Goal: Task Accomplishment & Management: Manage account settings

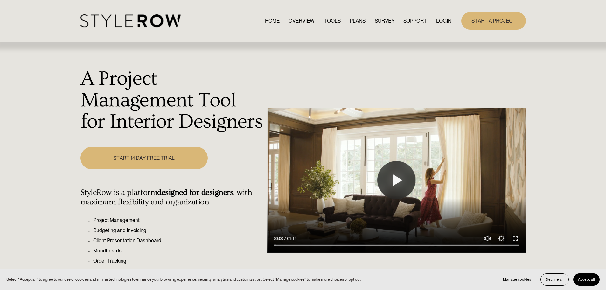
click at [441, 20] on link "LOGIN" at bounding box center [443, 21] width 15 height 9
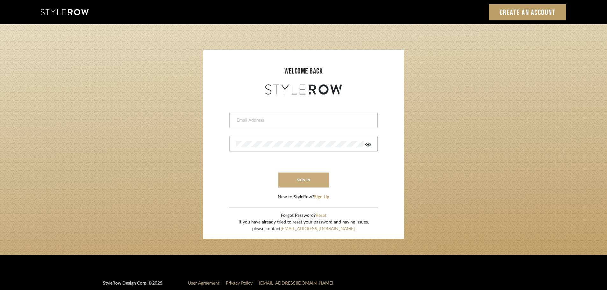
type input "ashleigh@nestkbhomedesign.com"
click at [299, 185] on button "sign in" at bounding box center [303, 179] width 51 height 15
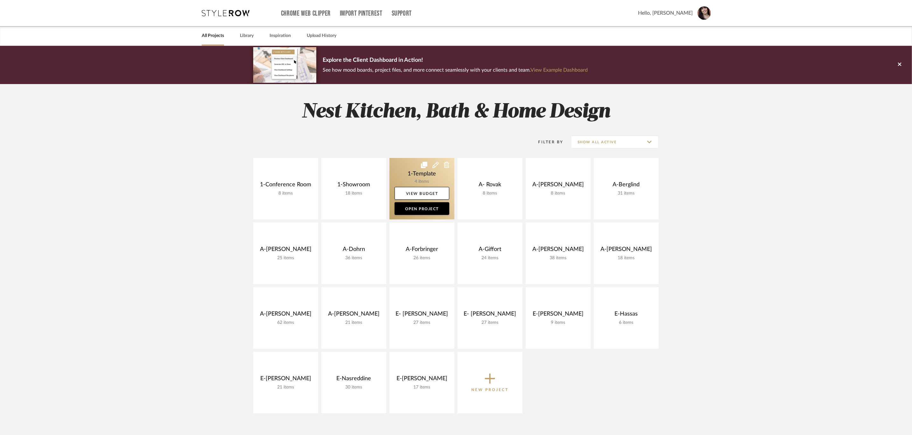
click at [420, 175] on link at bounding box center [422, 188] width 65 height 61
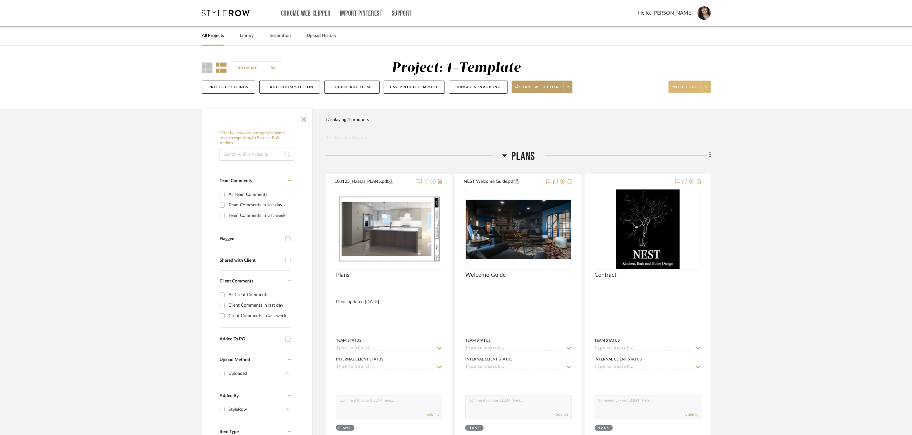
click at [707, 86] on icon at bounding box center [706, 87] width 2 height 4
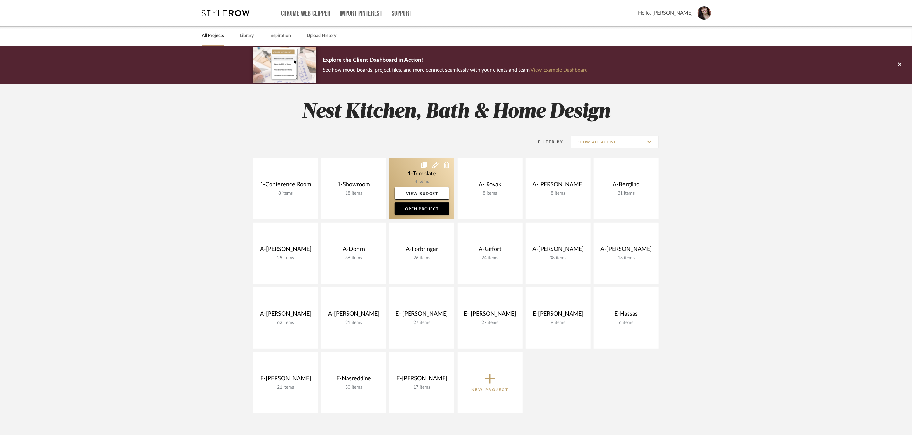
click at [424, 164] on icon at bounding box center [424, 165] width 6 height 6
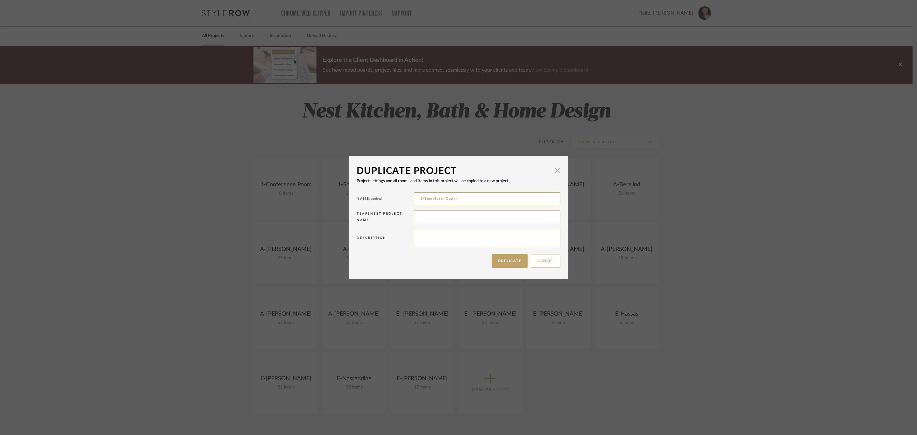
drag, startPoint x: 474, startPoint y: 201, endPoint x: 376, endPoint y: 200, distance: 98.3
click at [376, 200] on div "Name required 1-Template (Copy)" at bounding box center [458, 200] width 204 height 18
type input "E-[PERSON_NAME]"
click at [462, 217] on input at bounding box center [487, 216] width 146 height 13
type input "[PERSON_NAME]"
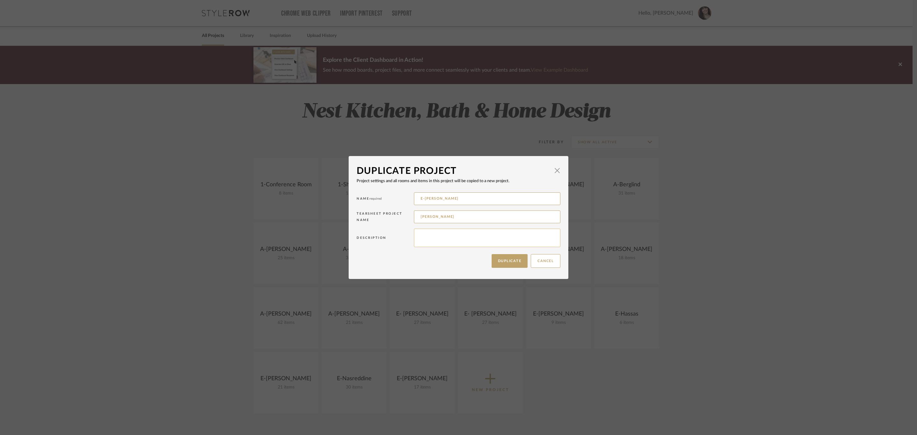
click at [457, 240] on textarea at bounding box center [487, 238] width 146 height 18
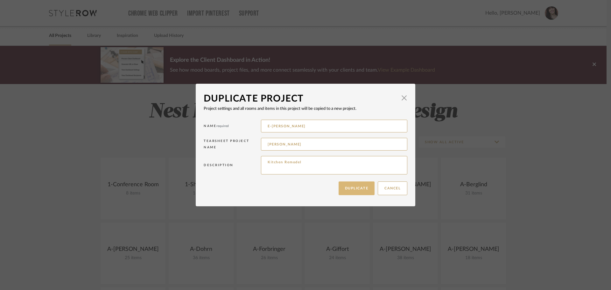
type textarea "Kitchen Remodel"
click at [359, 186] on button "Duplicate" at bounding box center [357, 188] width 36 height 14
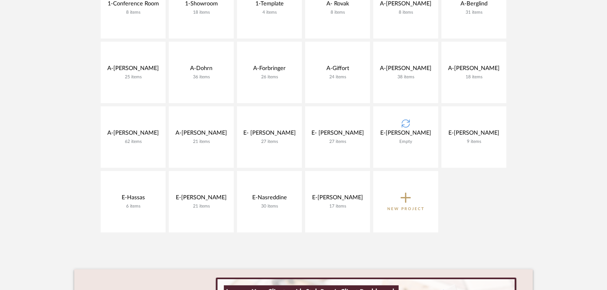
scroll to position [42, 0]
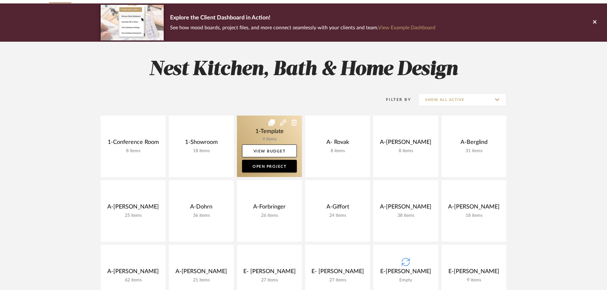
click at [269, 132] on link at bounding box center [269, 146] width 65 height 61
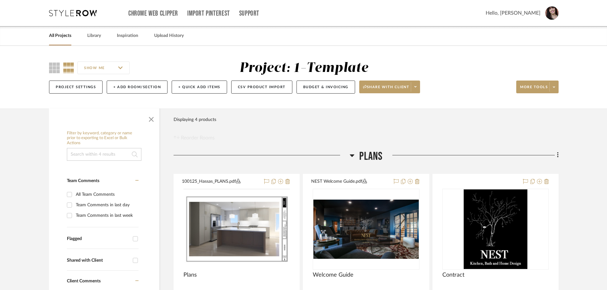
click at [0, 0] on img at bounding box center [0, 0] width 0 height 0
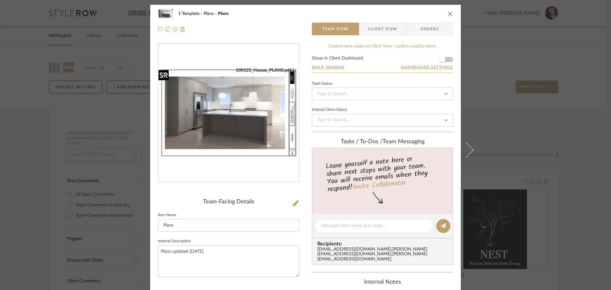
click at [229, 124] on img "0" at bounding box center [228, 112] width 141 height 91
click at [292, 203] on button at bounding box center [295, 204] width 7 height 10
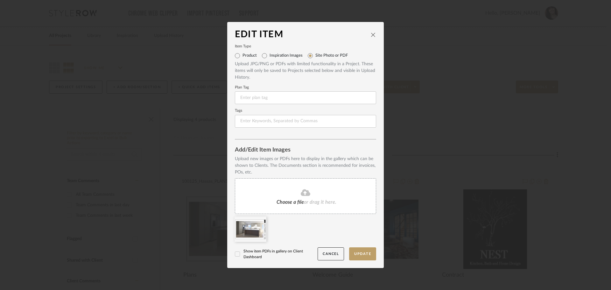
click at [0, 0] on icon at bounding box center [0, 0] width 0 height 0
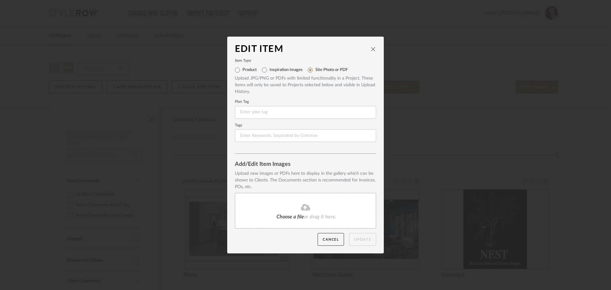
click at [371, 49] on icon "close" at bounding box center [373, 48] width 5 height 5
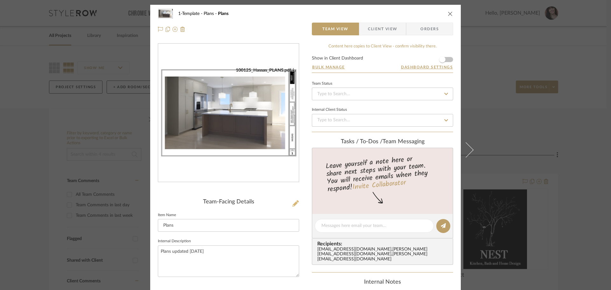
click at [292, 203] on icon at bounding box center [295, 203] width 6 height 6
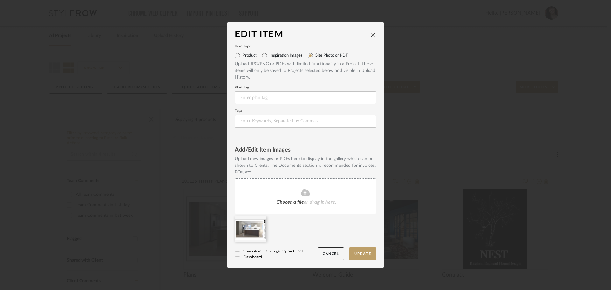
click at [296, 203] on span "Choose a file" at bounding box center [290, 202] width 27 height 5
click at [333, 254] on button "Cancel" at bounding box center [331, 253] width 26 height 13
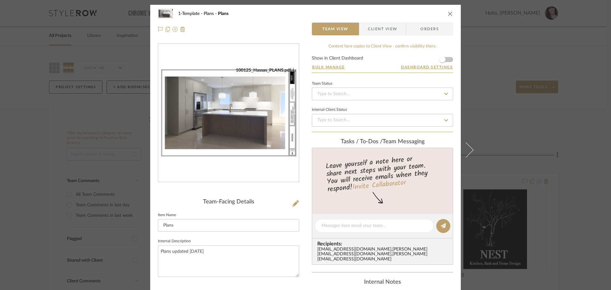
click at [452, 15] on div "1-Template Plans Plans Team View Client View Orders" at bounding box center [305, 21] width 311 height 33
click at [448, 14] on icon "close" at bounding box center [450, 13] width 5 height 5
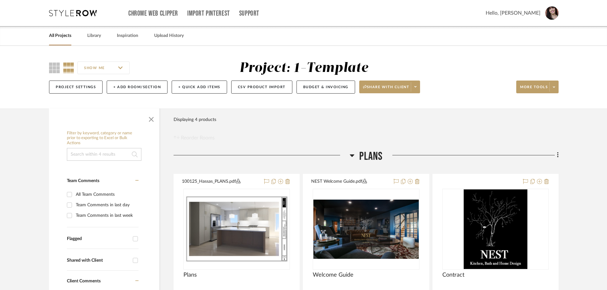
click at [61, 38] on link "All Projects" at bounding box center [60, 36] width 22 height 9
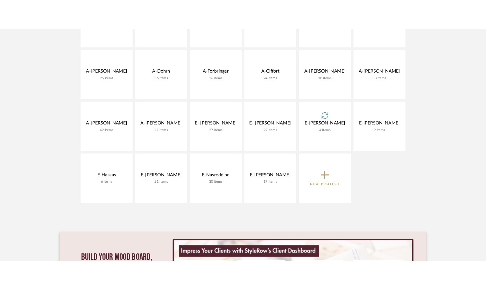
scroll to position [255, 0]
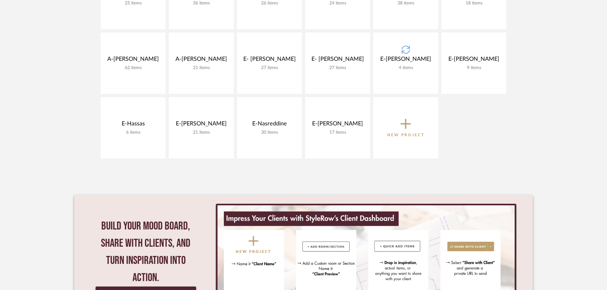
click at [406, 59] on project-collection-item "E-[PERSON_NAME] 4 items View Budget Open Project" at bounding box center [405, 62] width 65 height 61
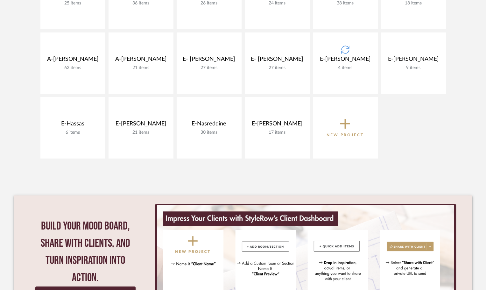
click at [348, 50] on project-collection-item "E-[PERSON_NAME] 4 items View Budget Open Project" at bounding box center [345, 62] width 65 height 61
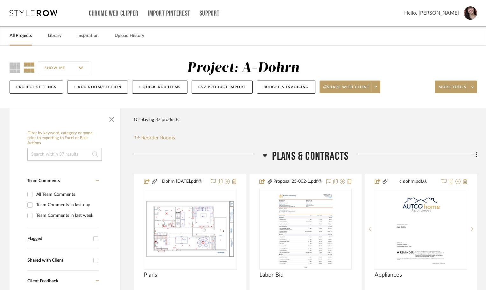
click at [20, 36] on link "All Projects" at bounding box center [21, 36] width 22 height 9
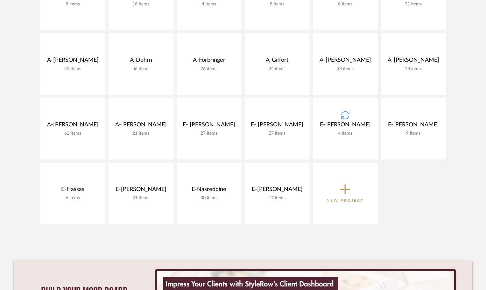
scroll to position [191, 0]
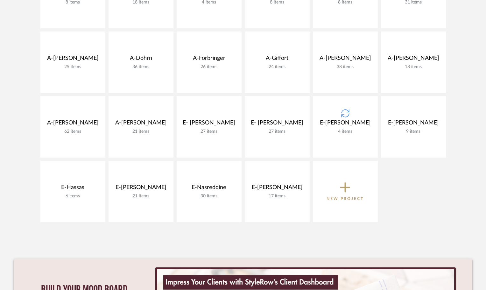
click at [345, 115] on project-collection-item "E-[PERSON_NAME] 4 items View Budget Open Project" at bounding box center [345, 126] width 65 height 61
drag, startPoint x: 350, startPoint y: 130, endPoint x: 473, endPoint y: 30, distance: 159.0
click at [473, 30] on project-collections "Explore the Client Dashboard in Action! See how mood boards, project files, and…" at bounding box center [243, 127] width 486 height 544
click at [428, 199] on div "1-Conference Room 8 items View Budget Open Project 1-Showroom 18 items View Bud…" at bounding box center [243, 96] width 458 height 258
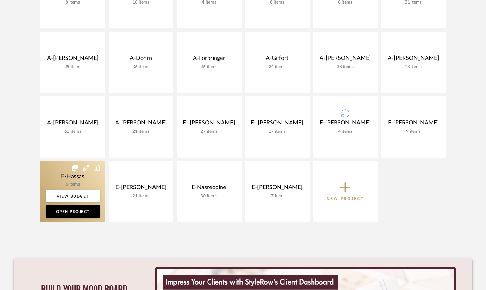
click at [75, 168] on icon at bounding box center [75, 168] width 6 height 6
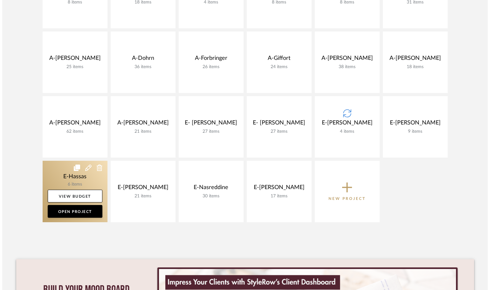
scroll to position [0, 0]
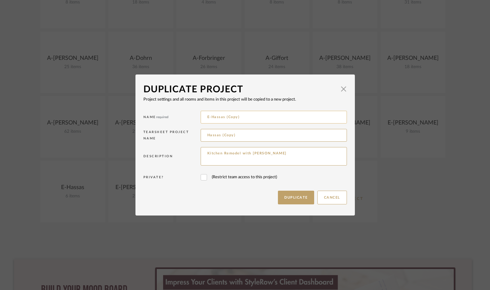
click at [248, 112] on input "E-Hassas (Copy)" at bounding box center [274, 117] width 146 height 13
drag, startPoint x: 251, startPoint y: 117, endPoint x: 199, endPoint y: 117, distance: 51.9
click at [201, 117] on input "E-Hassas (Copy)" at bounding box center [274, 117] width 146 height 13
click at [333, 199] on button "Cancel" at bounding box center [333, 198] width 30 height 14
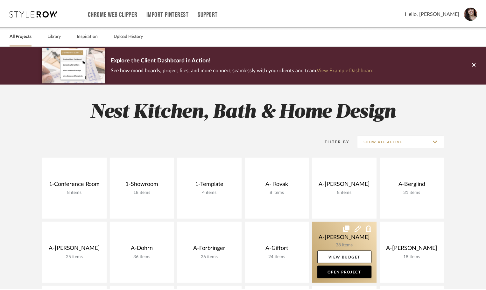
scroll to position [191, 0]
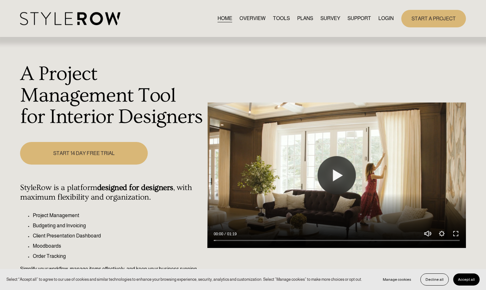
click at [384, 17] on link "LOGIN" at bounding box center [385, 18] width 15 height 9
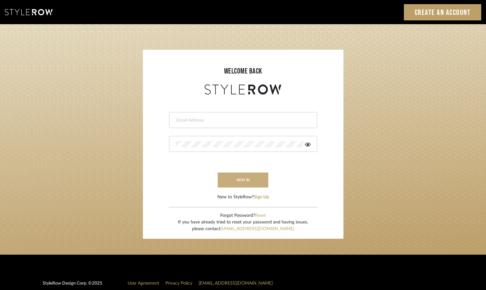
type input "ashleigh@nestkbhomedesign.com"
click at [247, 178] on button "sign in" at bounding box center [243, 179] width 51 height 15
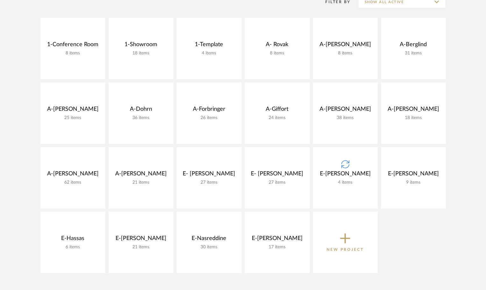
scroll to position [223, 0]
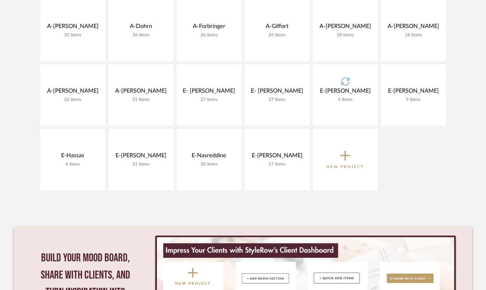
drag, startPoint x: 344, startPoint y: 98, endPoint x: 329, endPoint y: 88, distance: 18.0
click at [329, 88] on project-collection-item "E-[PERSON_NAME] 4 items View Budget Open Project" at bounding box center [345, 94] width 65 height 61
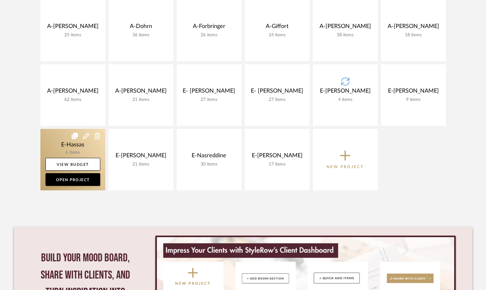
click at [75, 136] on icon at bounding box center [75, 136] width 6 height 6
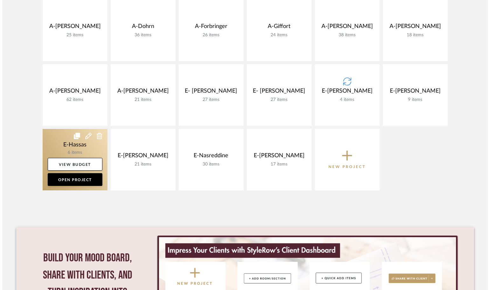
scroll to position [0, 0]
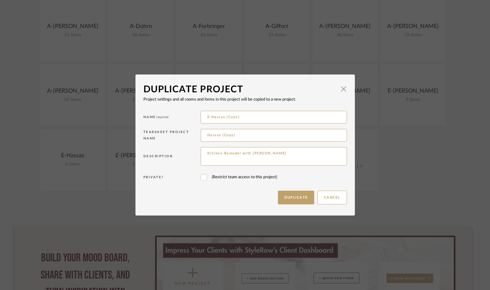
drag, startPoint x: 252, startPoint y: 116, endPoint x: 177, endPoint y: 116, distance: 74.5
click at [177, 116] on div "Name required E-Hassas (Copy)" at bounding box center [246, 118] width 204 height 18
type input "E-[PERSON_NAME] & [PERSON_NAME]"
drag, startPoint x: 256, startPoint y: 138, endPoint x: 167, endPoint y: 128, distance: 89.5
click at [167, 128] on div "Tearsheet Project Name Hassas (Copy)" at bounding box center [246, 136] width 204 height 18
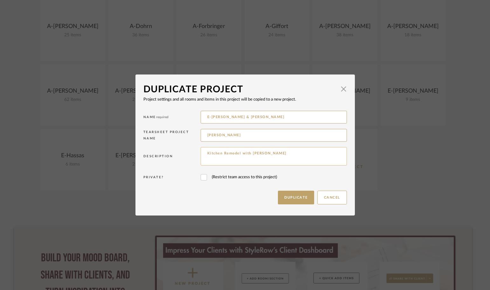
type input "[PERSON_NAME]"
drag, startPoint x: 279, startPoint y: 153, endPoint x: 239, endPoint y: 156, distance: 40.5
click at [239, 156] on textarea "Kitchen Remodel with [PERSON_NAME]" at bounding box center [274, 156] width 146 height 18
type textarea "Kitchen Remodel"
click at [292, 195] on button "Duplicate" at bounding box center [296, 198] width 36 height 14
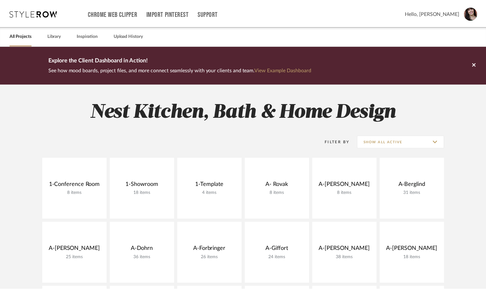
scroll to position [223, 0]
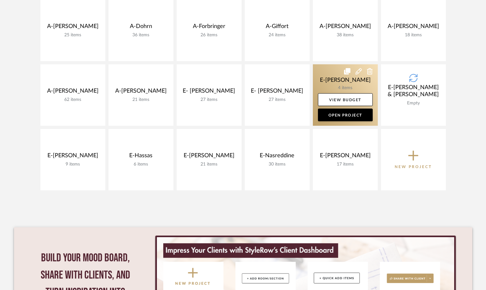
click at [356, 85] on link at bounding box center [345, 94] width 65 height 61
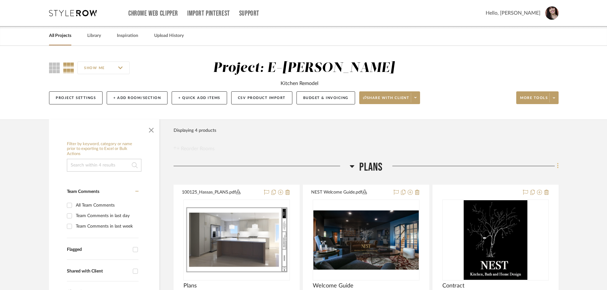
click at [490, 166] on icon at bounding box center [557, 165] width 1 height 5
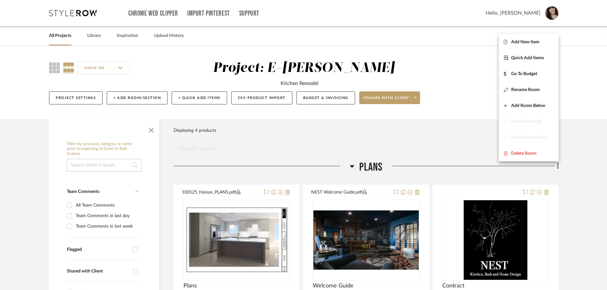
click at [490, 177] on div at bounding box center [303, 145] width 607 height 290
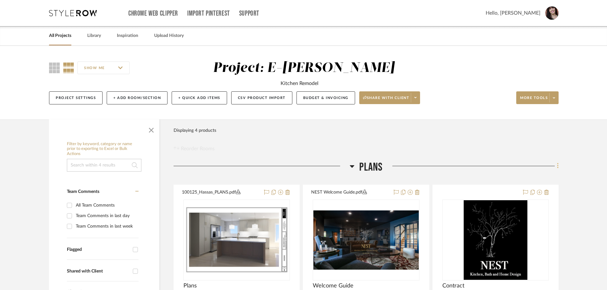
click at [490, 165] on icon at bounding box center [558, 165] width 2 height 7
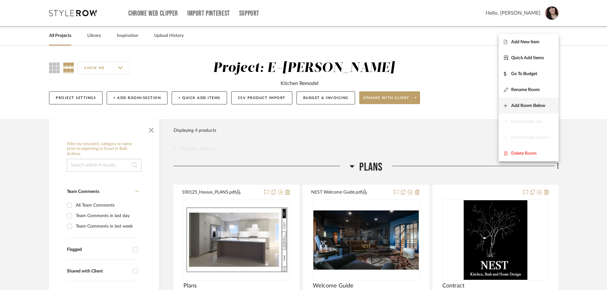
click at [490, 102] on button "Add Room Below" at bounding box center [528, 106] width 60 height 16
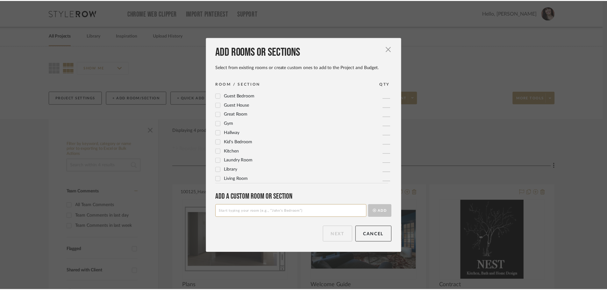
scroll to position [127, 0]
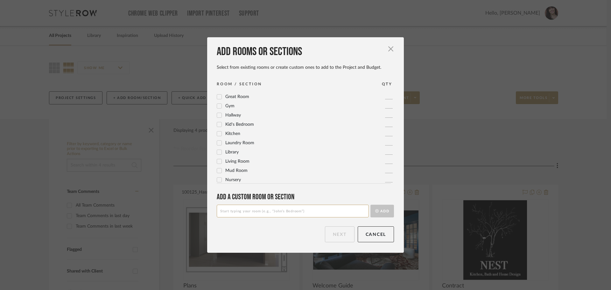
click at [217, 136] on div at bounding box center [219, 133] width 5 height 5
click at [332, 236] on button "Next" at bounding box center [340, 234] width 30 height 16
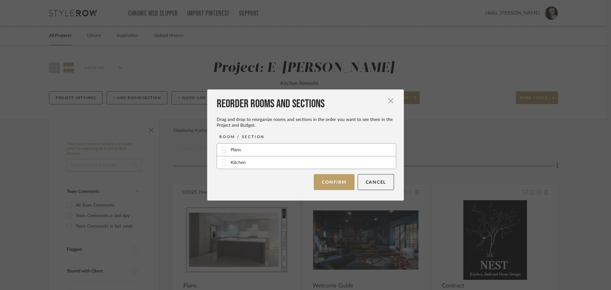
click at [340, 185] on button "Confirm" at bounding box center [334, 182] width 40 height 16
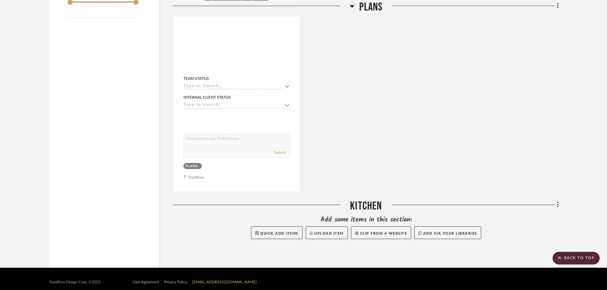
scroll to position [562, 0]
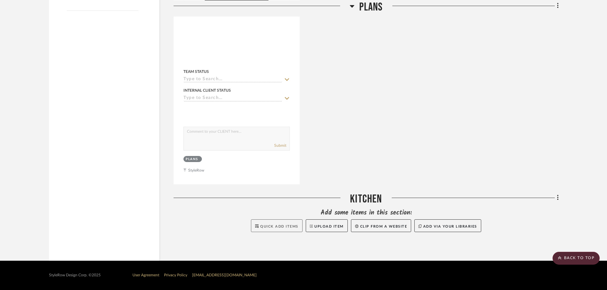
click at [260, 225] on span "Quick Add Items" at bounding box center [279, 227] width 38 height 4
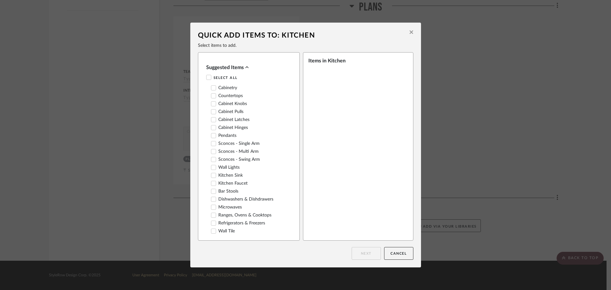
click at [411, 32] on button at bounding box center [411, 32] width 10 height 15
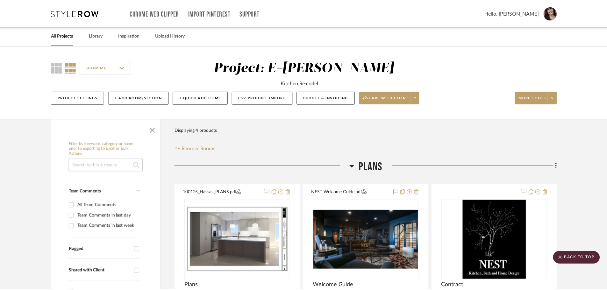
scroll to position [562, 0]
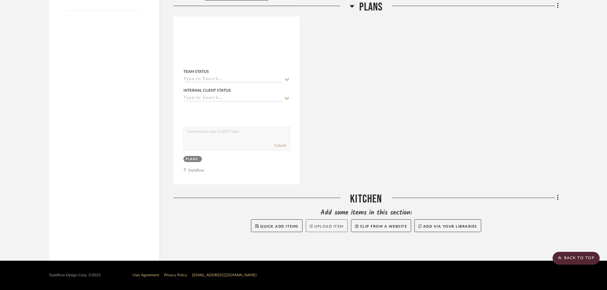
click at [335, 230] on button "Upload Item" at bounding box center [327, 225] width 42 height 13
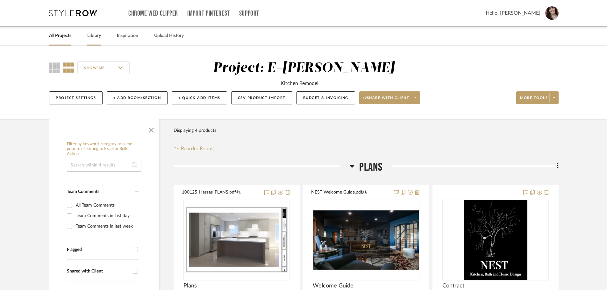
click at [98, 33] on link "Library" at bounding box center [94, 36] width 14 height 9
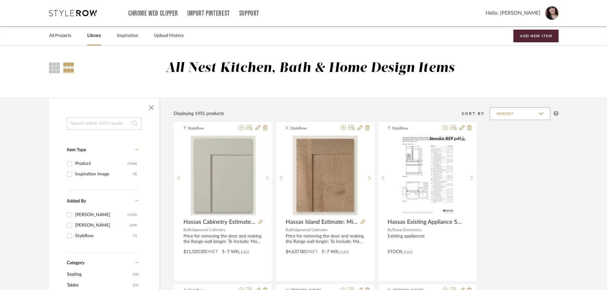
click at [490, 115] on input "Newest" at bounding box center [519, 113] width 60 height 13
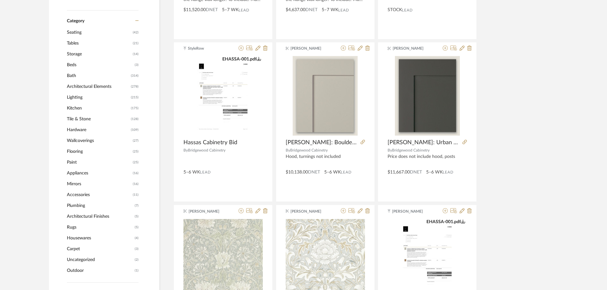
scroll to position [255, 0]
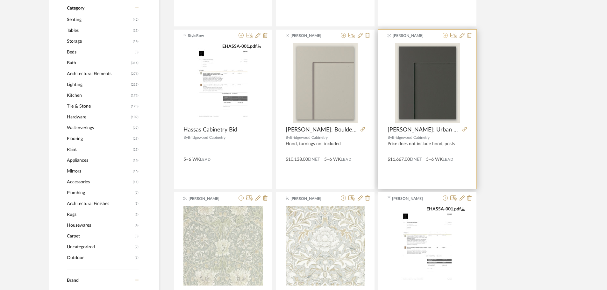
click at [445, 35] on icon at bounding box center [444, 35] width 5 height 5
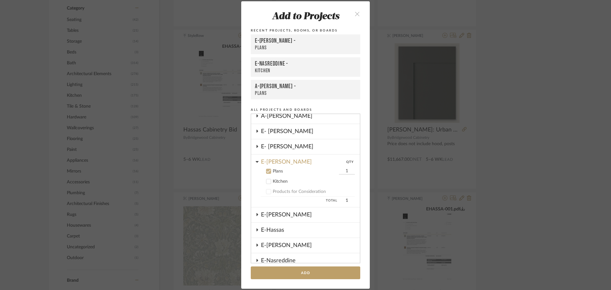
scroll to position [175, 0]
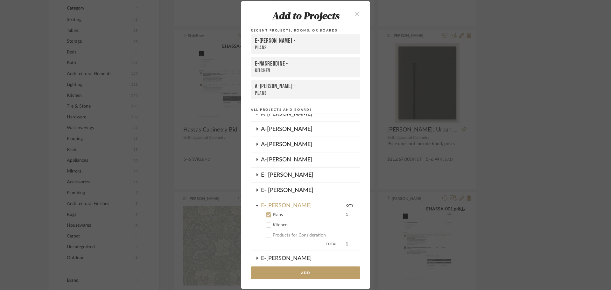
click at [268, 227] on icon at bounding box center [268, 225] width 4 height 4
click at [267, 213] on icon at bounding box center [268, 215] width 4 height 4
click at [306, 272] on button "Add" at bounding box center [305, 272] width 109 height 13
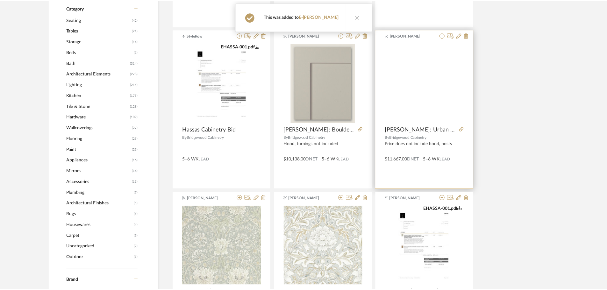
scroll to position [255, 0]
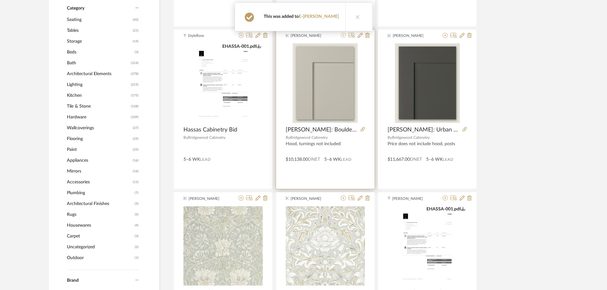
click at [341, 36] on icon at bounding box center [343, 35] width 5 height 5
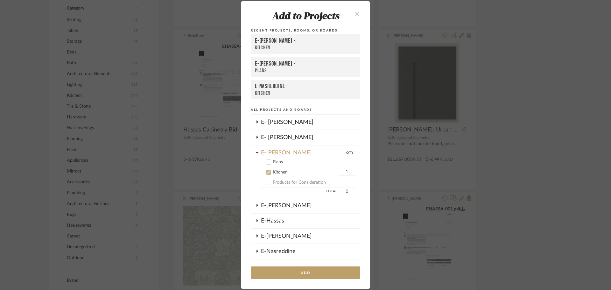
scroll to position [227, 0]
click at [297, 271] on button "Add" at bounding box center [305, 272] width 109 height 13
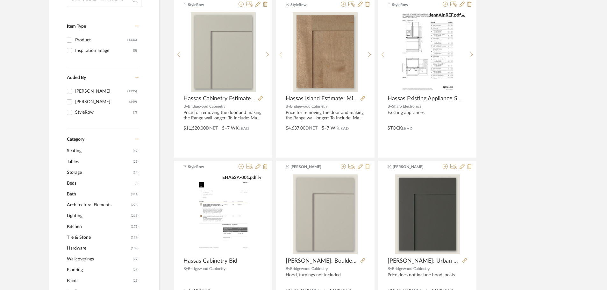
scroll to position [289, 0]
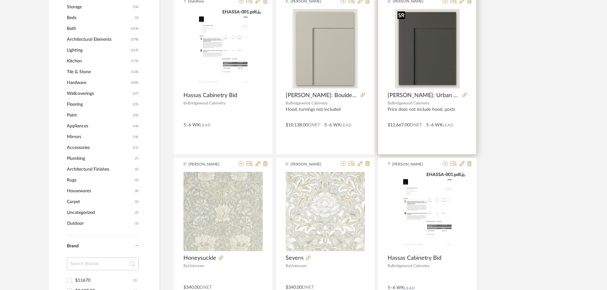
click at [406, 43] on img "0" at bounding box center [427, 49] width 65 height 80
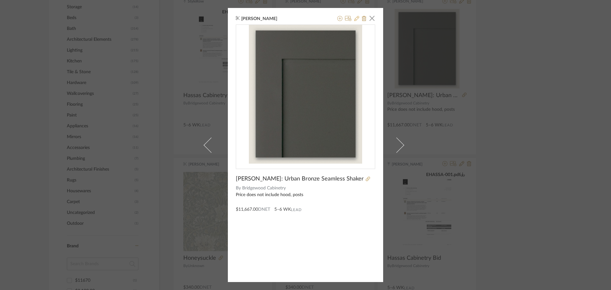
click at [354, 19] on icon at bounding box center [356, 18] width 5 height 5
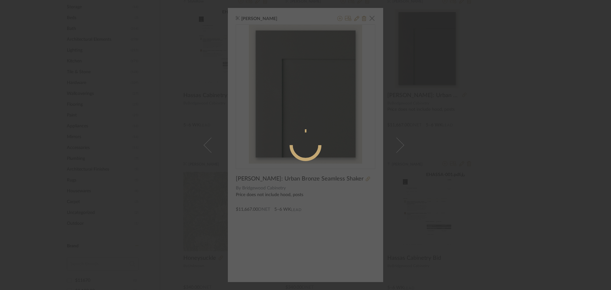
radio input "true"
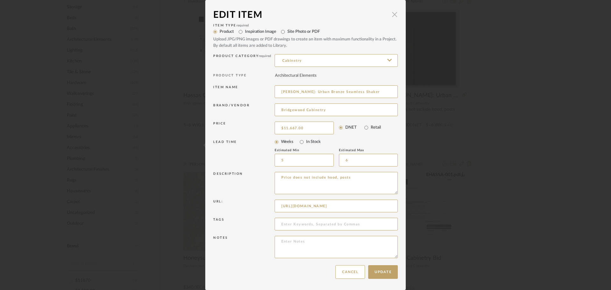
click at [394, 17] on span "button" at bounding box center [394, 14] width 13 height 13
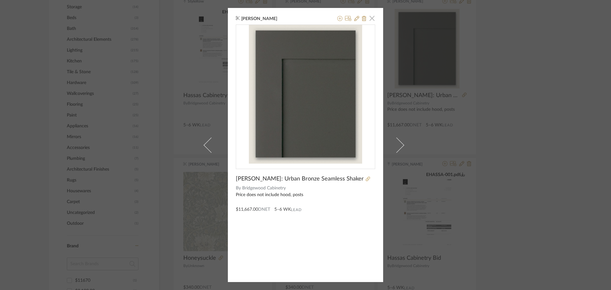
click at [370, 19] on span "button" at bounding box center [372, 18] width 13 height 13
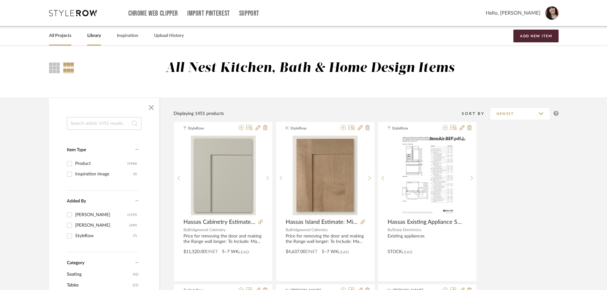
click at [67, 38] on link "All Projects" at bounding box center [60, 36] width 22 height 9
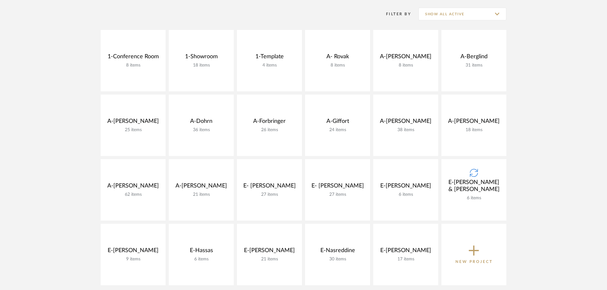
scroll to position [191, 0]
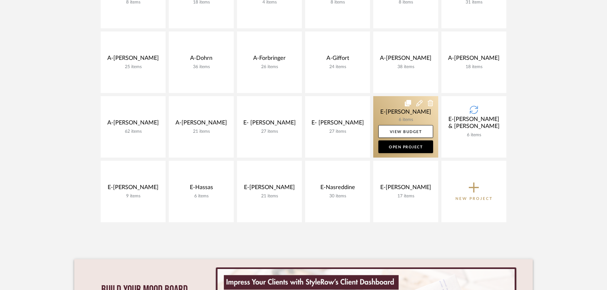
click at [400, 106] on link at bounding box center [405, 126] width 65 height 61
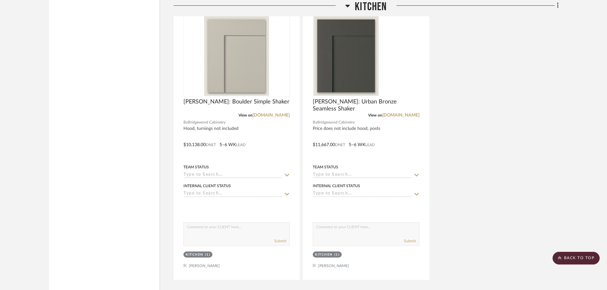
scroll to position [796, 0]
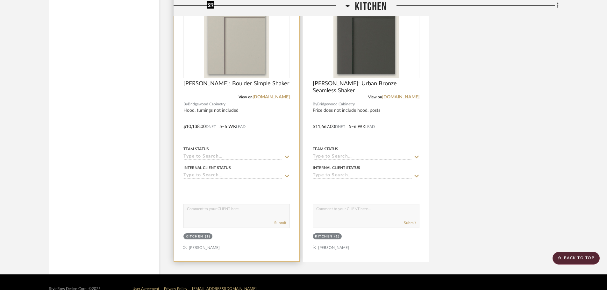
click at [0, 0] on img at bounding box center [0, 0] width 0 height 0
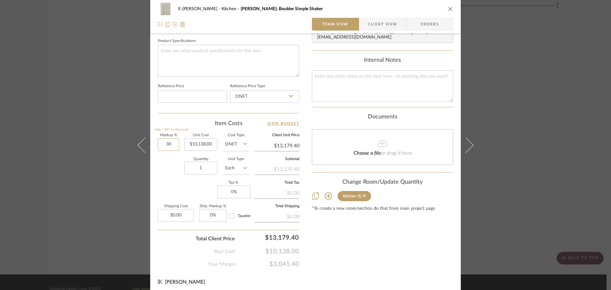
scroll to position [303, 0]
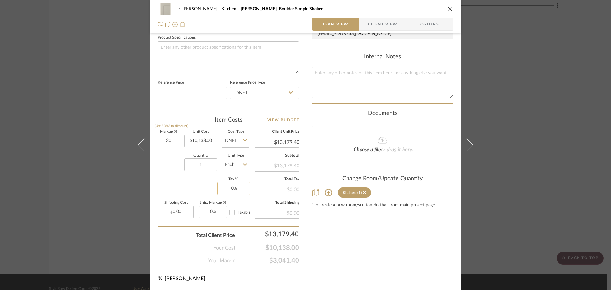
type input "0"
type input "79%"
click at [167, 162] on div "Quantity 1 Unit Type Each" at bounding box center [204, 165] width 92 height 23
type input "$18,147.02"
click at [180, 214] on input "0.00" at bounding box center [176, 212] width 36 height 13
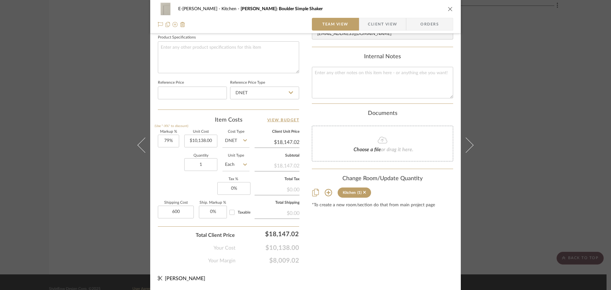
type input "$600.00"
click at [378, 222] on div "Content here copies to Client View - confirm visibility there. Show in Client D…" at bounding box center [382, 3] width 141 height 524
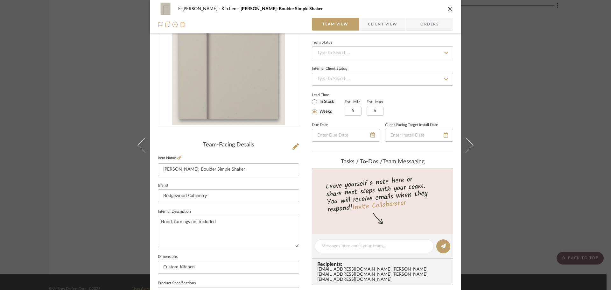
scroll to position [0, 0]
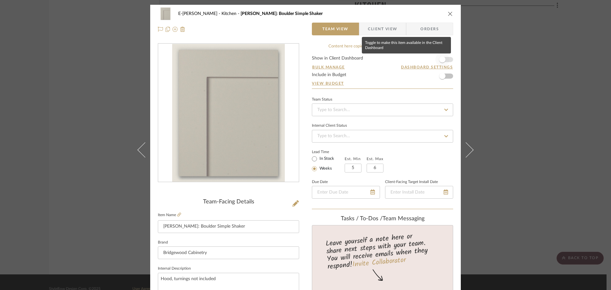
click at [446, 59] on span "button" at bounding box center [442, 60] width 14 height 14
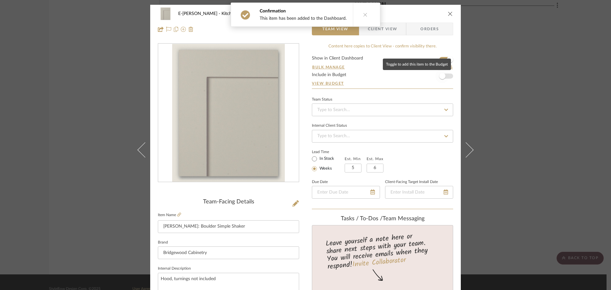
click at [446, 77] on span "button" at bounding box center [442, 76] width 14 height 14
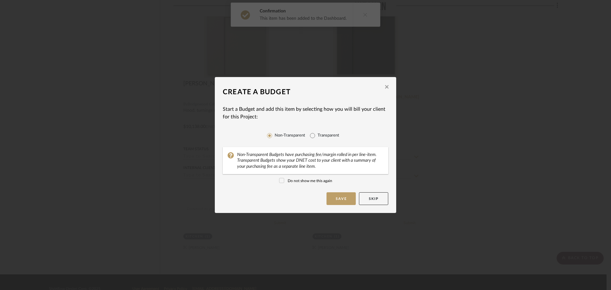
click at [315, 180] on label "Do not show me this again" at bounding box center [305, 181] width 53 height 6
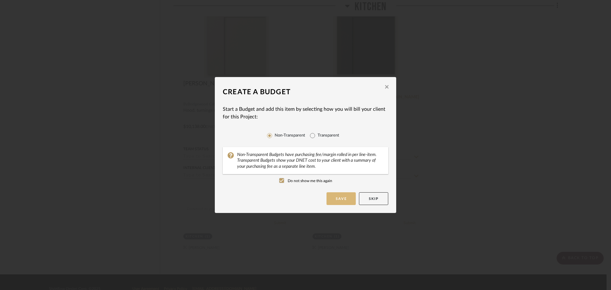
click at [330, 199] on button "Save" at bounding box center [341, 198] width 29 height 13
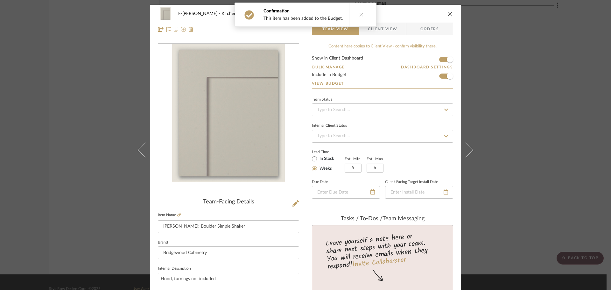
click at [383, 33] on span "Client View" at bounding box center [382, 29] width 29 height 13
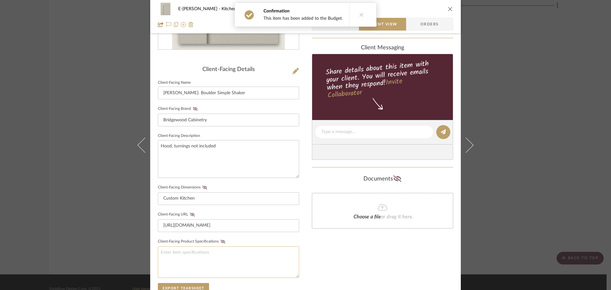
scroll to position [223, 0]
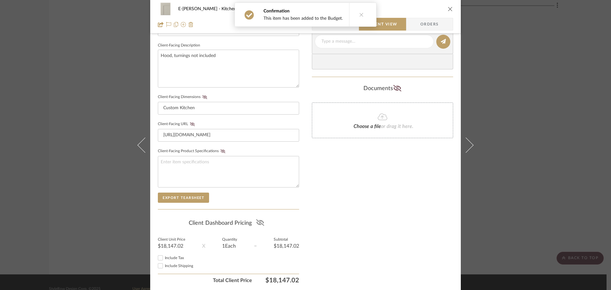
click at [260, 218] on fa-icon at bounding box center [260, 223] width 8 height 10
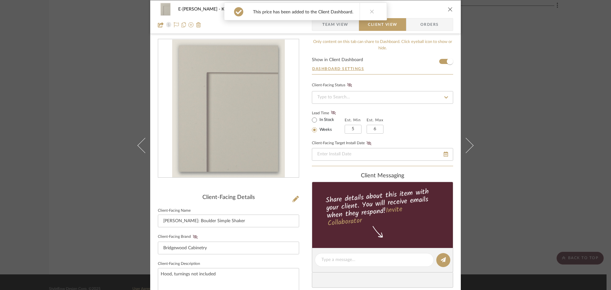
scroll to position [0, 0]
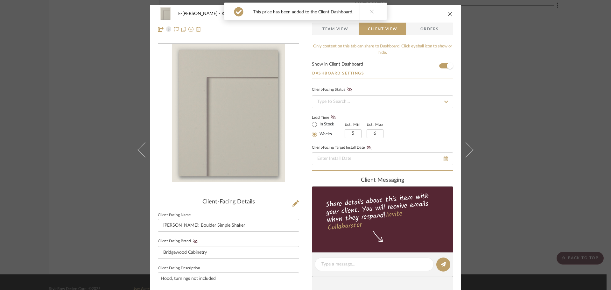
click at [447, 11] on button "close" at bounding box center [450, 14] width 6 height 6
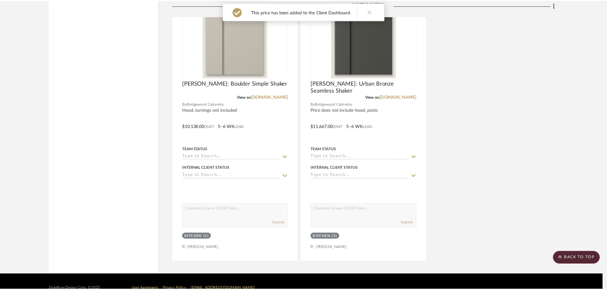
scroll to position [796, 0]
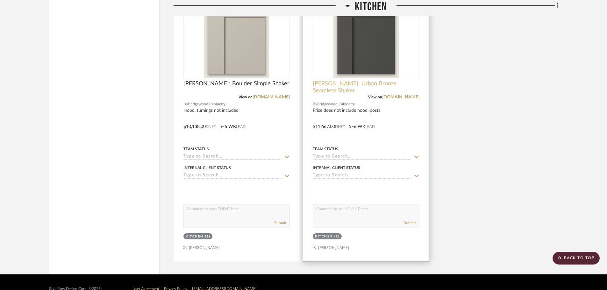
click at [366, 83] on span "[PERSON_NAME]: Urban Bronze Seamless Shaker" at bounding box center [366, 87] width 106 height 14
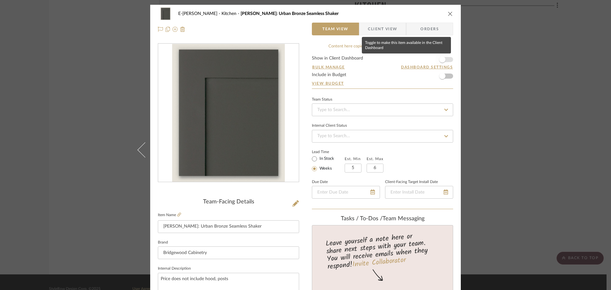
click at [445, 61] on span "button" at bounding box center [442, 60] width 14 height 14
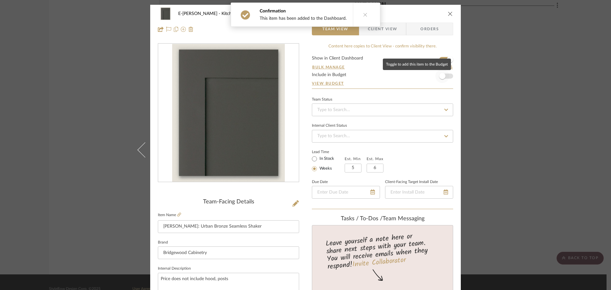
click at [445, 76] on span "button" at bounding box center [442, 76] width 14 height 14
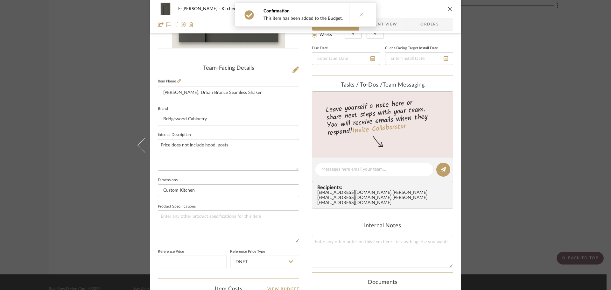
scroll to position [223, 0]
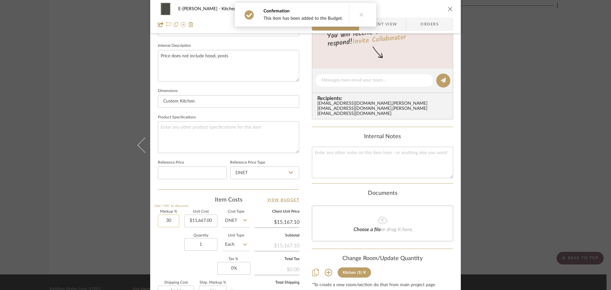
click at [168, 218] on input "30" at bounding box center [168, 221] width 21 height 13
type input "79%"
click at [165, 246] on div "Quantity 1 Unit Type Each" at bounding box center [204, 245] width 92 height 23
type input "$20,883.93"
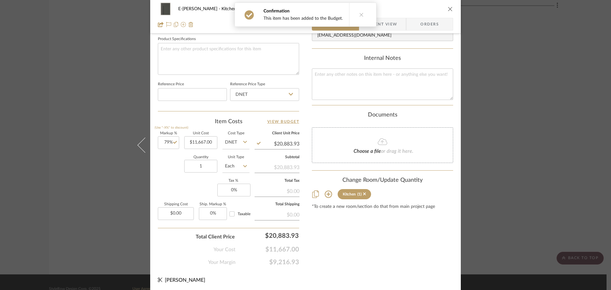
scroll to position [303, 0]
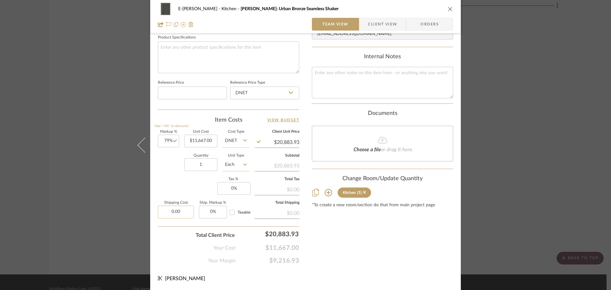
click at [179, 212] on input "0.00" at bounding box center [176, 212] width 36 height 13
type input "$600.00"
click at [383, 255] on div "Content here copies to Client View - confirm visibility there. Show in Client D…" at bounding box center [382, 3] width 141 height 524
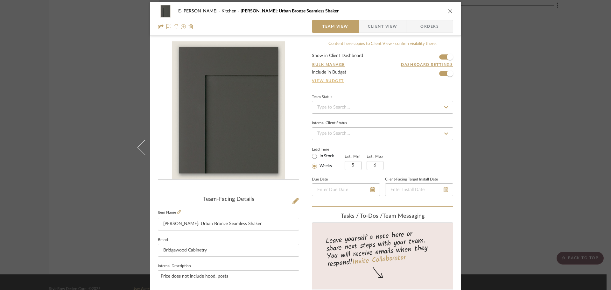
scroll to position [0, 0]
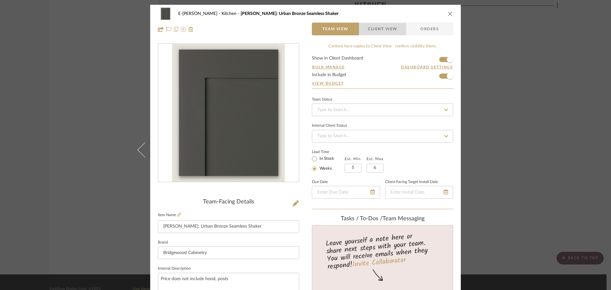
click at [376, 23] on span "Client View" at bounding box center [382, 29] width 29 height 13
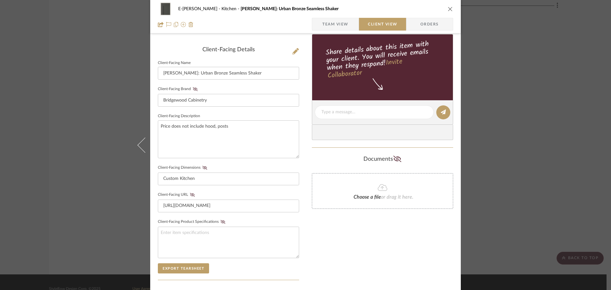
scroll to position [223, 0]
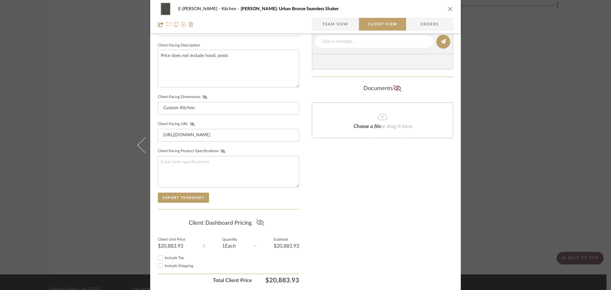
click at [256, 221] on button at bounding box center [260, 223] width 9 height 10
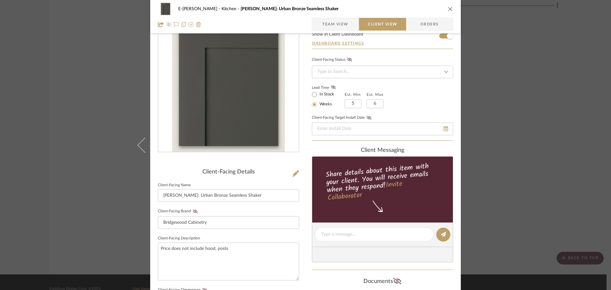
scroll to position [0, 0]
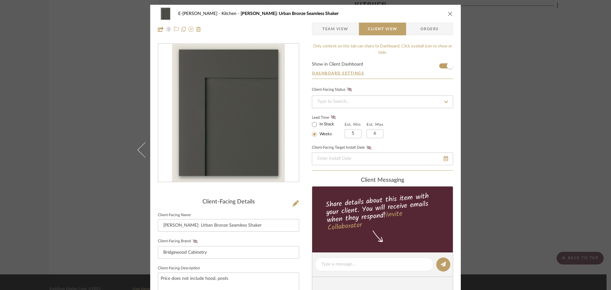
click at [449, 14] on icon "close" at bounding box center [450, 13] width 5 height 5
